Goal: Task Accomplishment & Management: Manage account settings

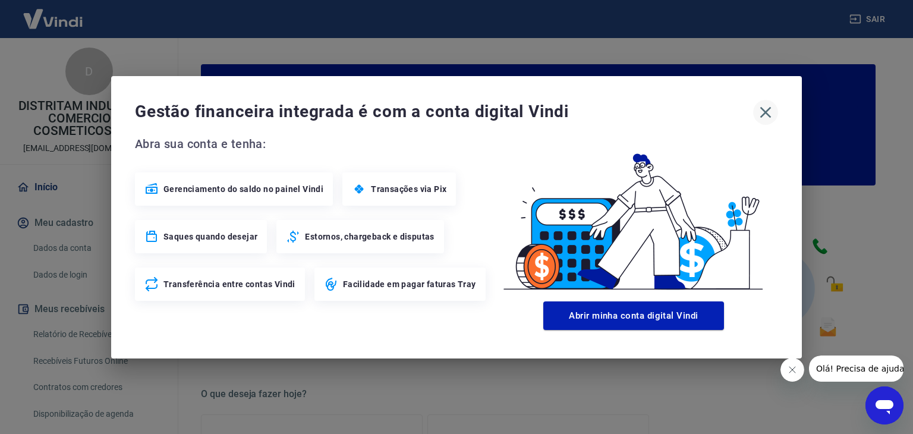
click at [761, 114] on icon "button" at bounding box center [765, 112] width 19 height 19
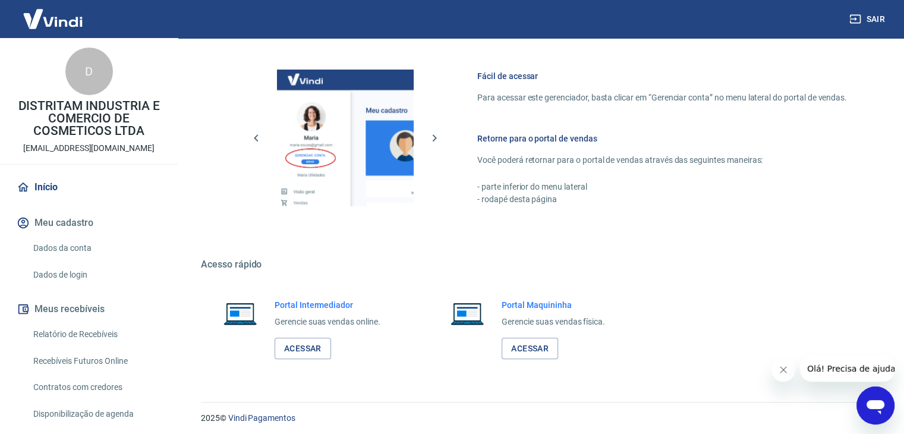
scroll to position [628, 0]
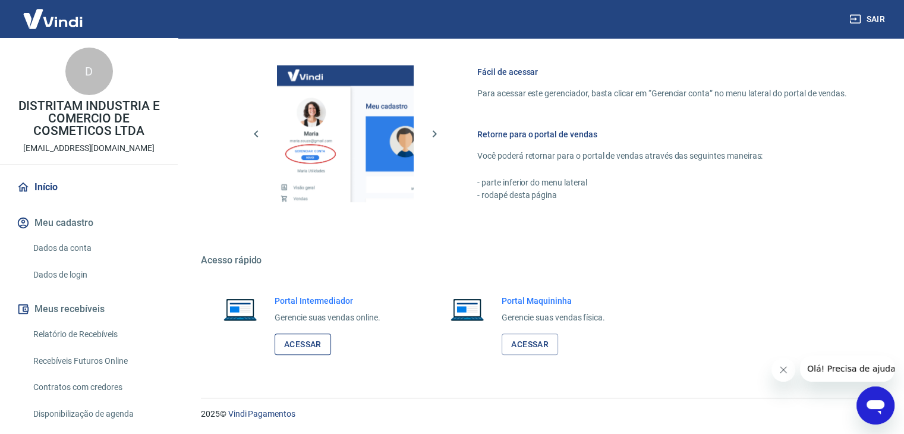
click at [294, 337] on link "Acessar" at bounding box center [303, 345] width 56 height 22
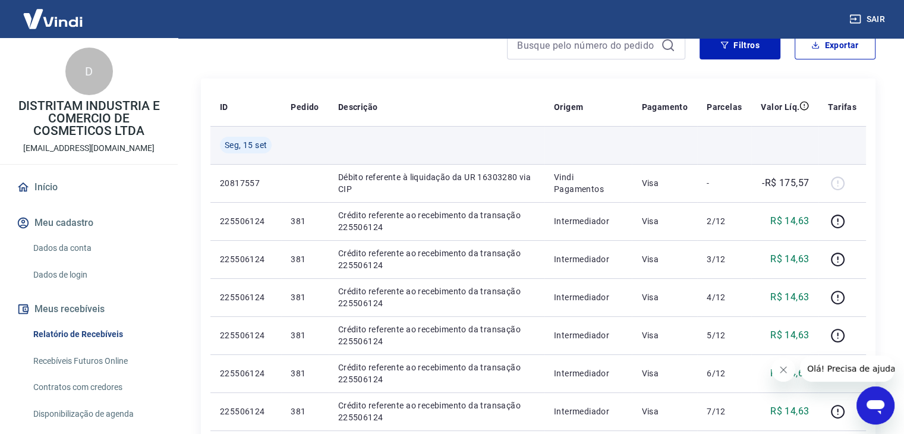
scroll to position [119, 0]
